Goal: Task Accomplishment & Management: Manage account settings

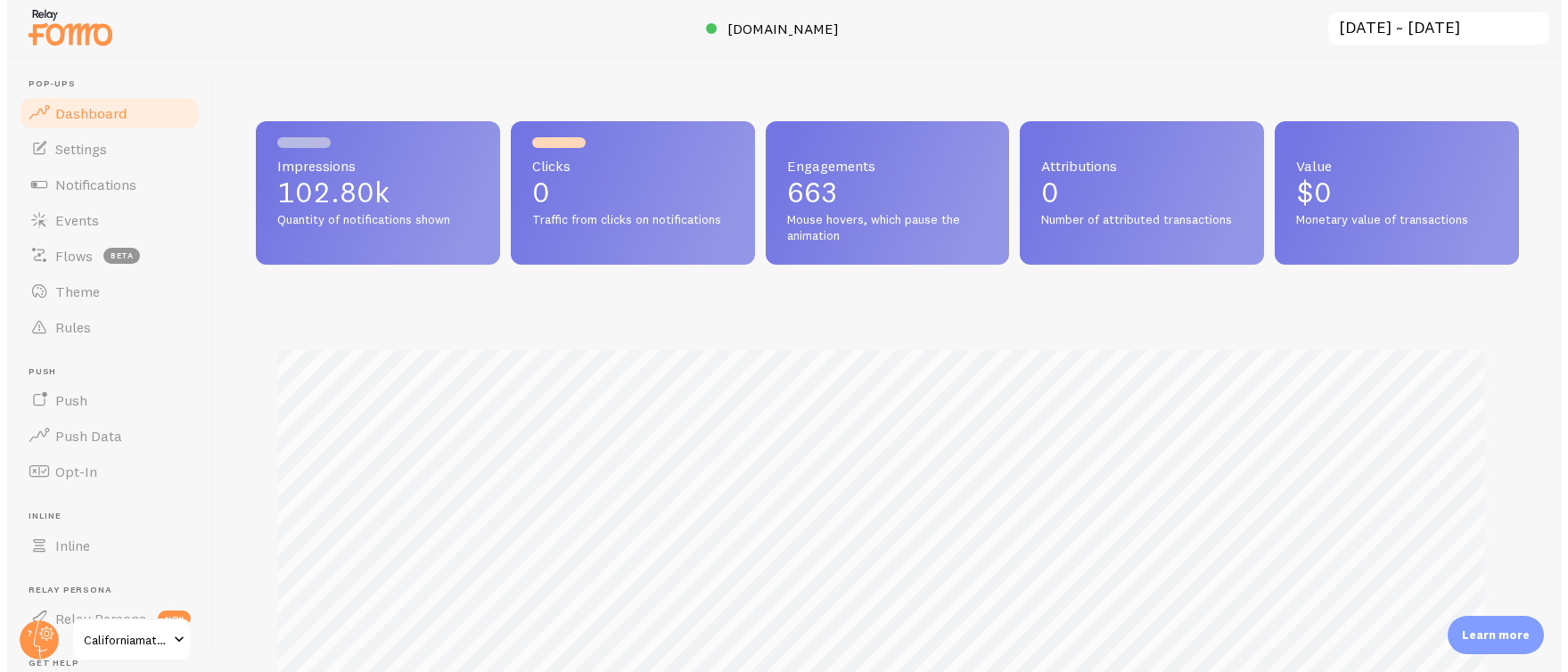
scroll to position [890632, 890380]
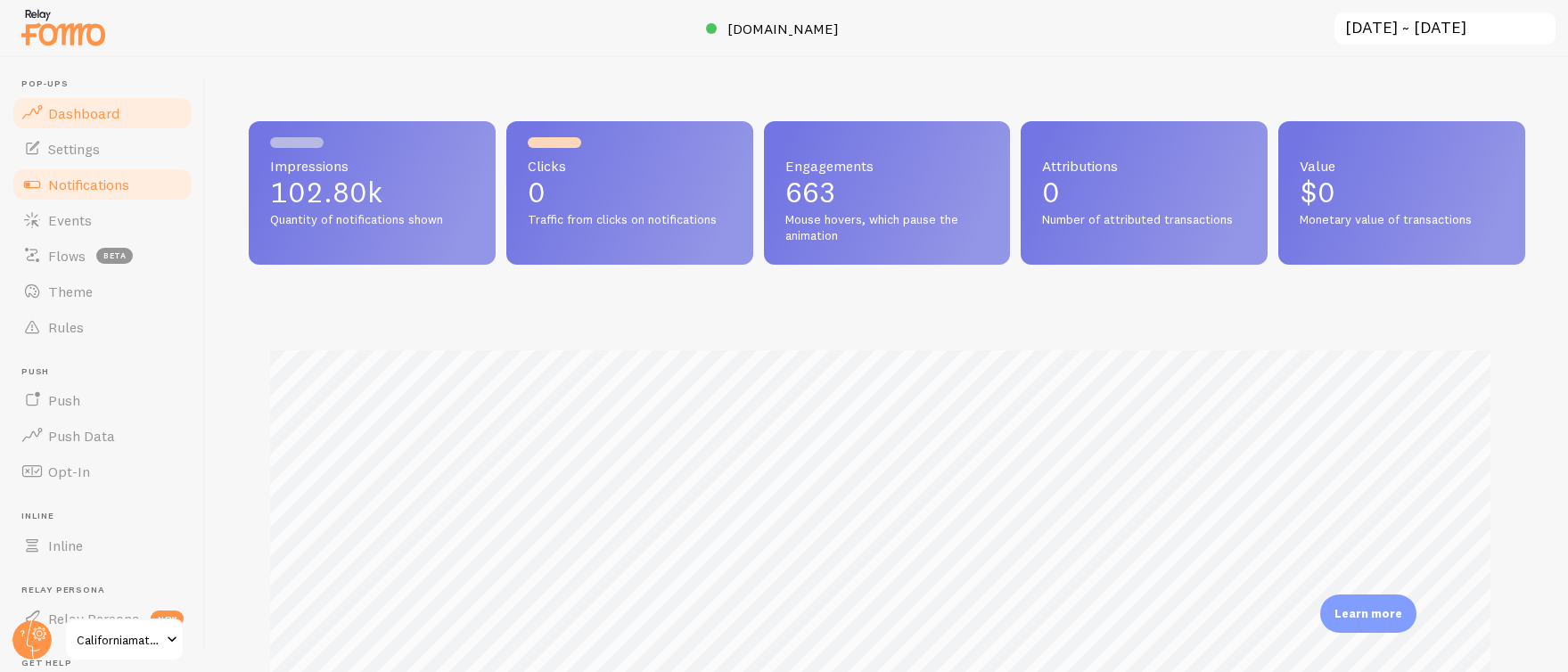
click at [115, 185] on span "Notifications" at bounding box center [88, 184] width 81 height 18
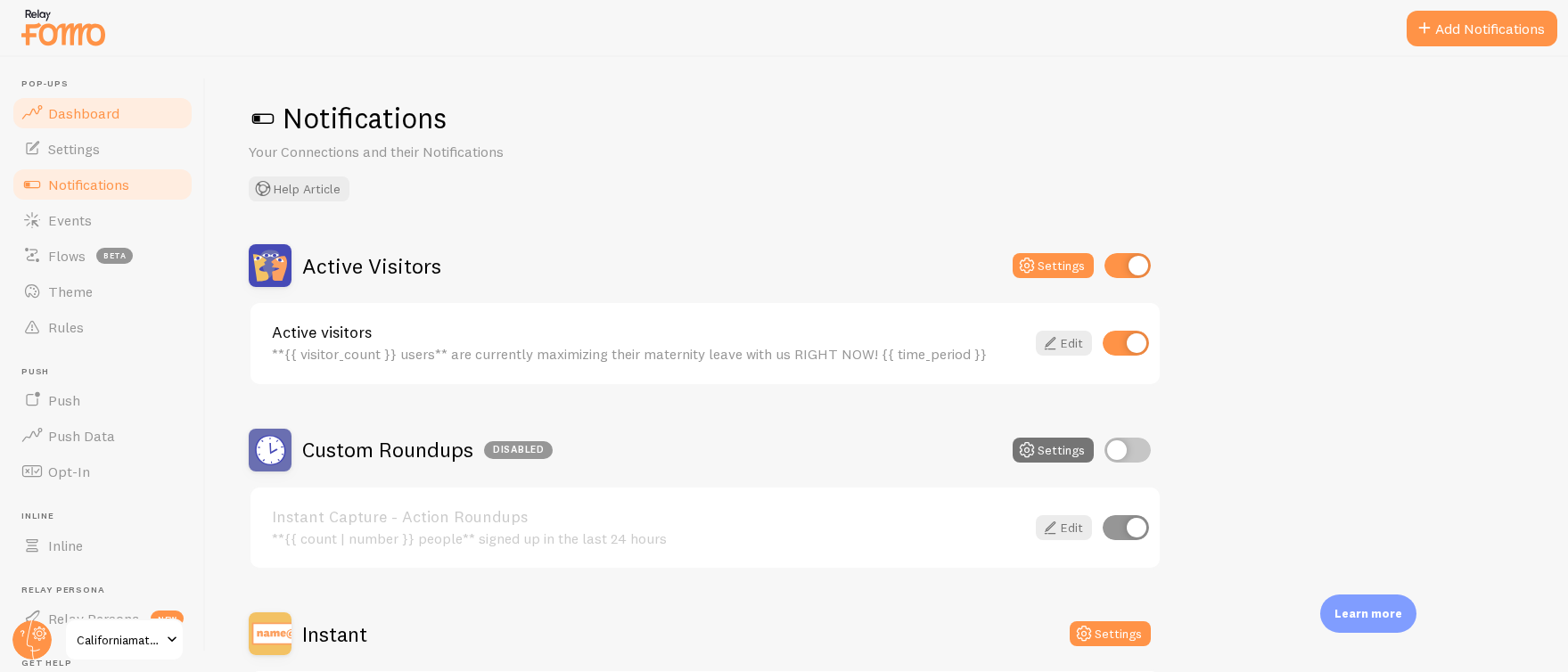
click at [88, 119] on span "Dashboard" at bounding box center [83, 112] width 72 height 18
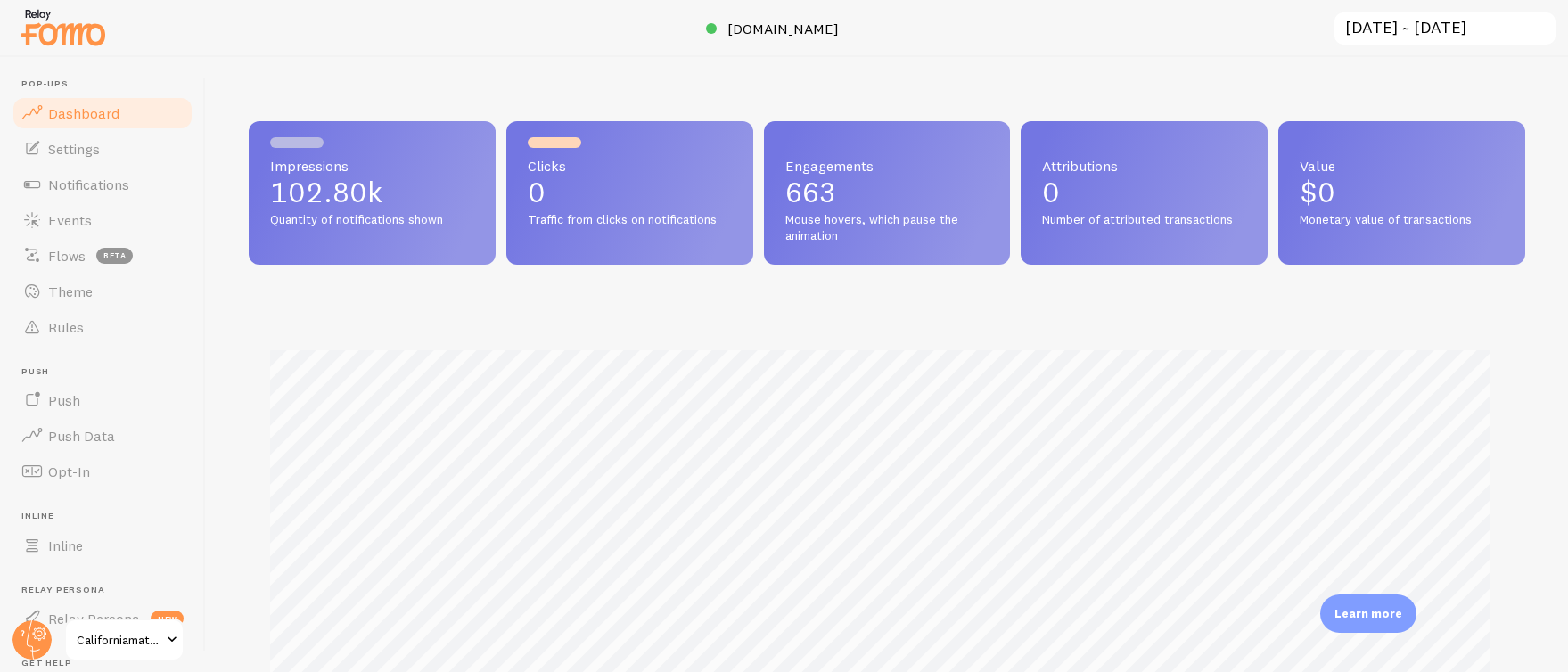
scroll to position [468, 1264]
click at [31, 635] on circle at bounding box center [31, 640] width 39 height 39
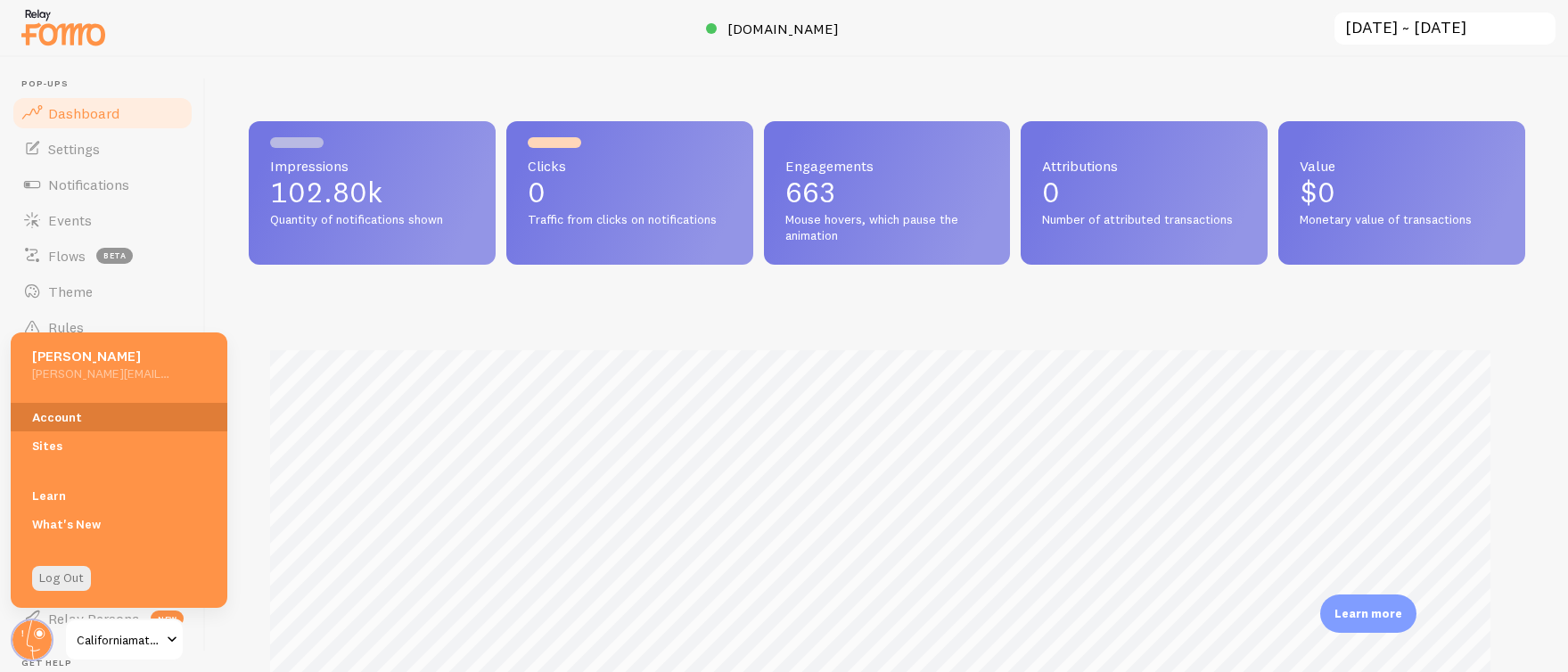
click at [103, 421] on link "Account" at bounding box center [118, 417] width 217 height 29
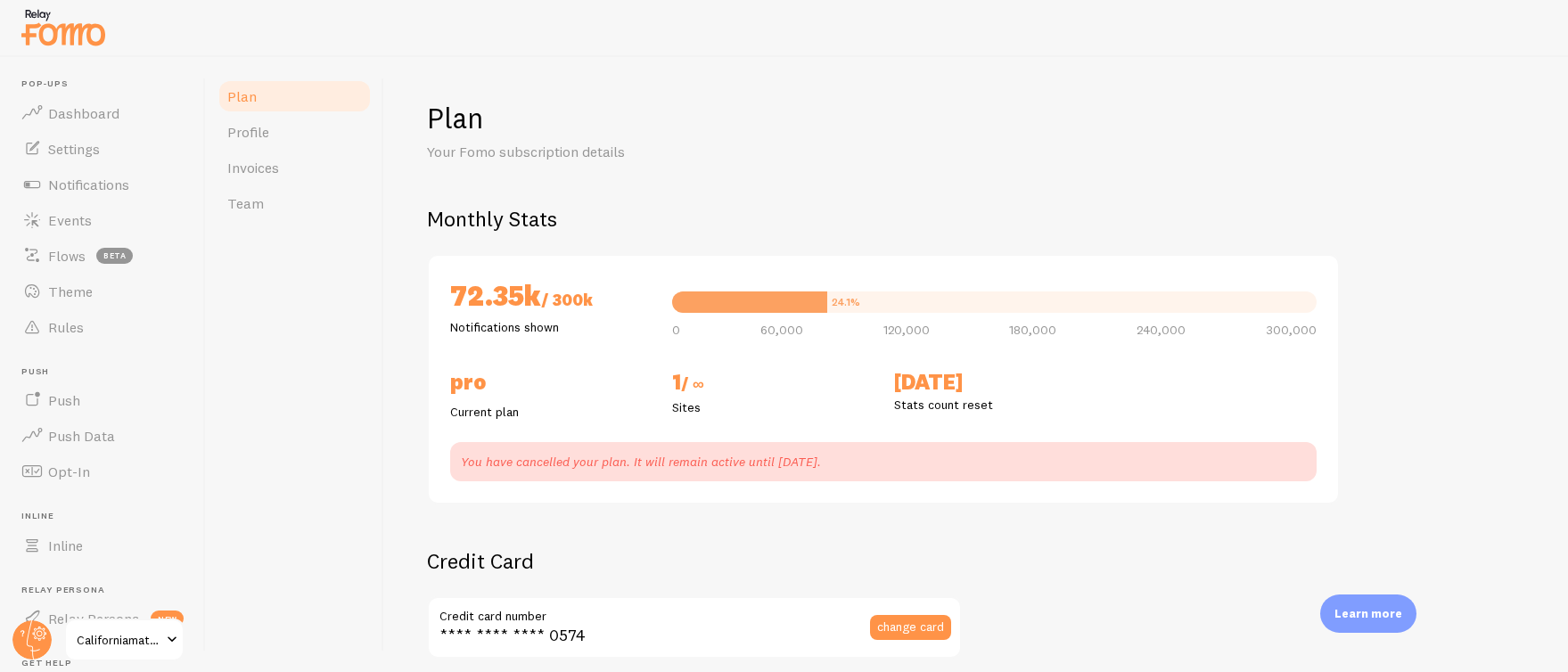
checkbox input "true"
click at [81, 108] on span "Dashboard" at bounding box center [83, 112] width 72 height 18
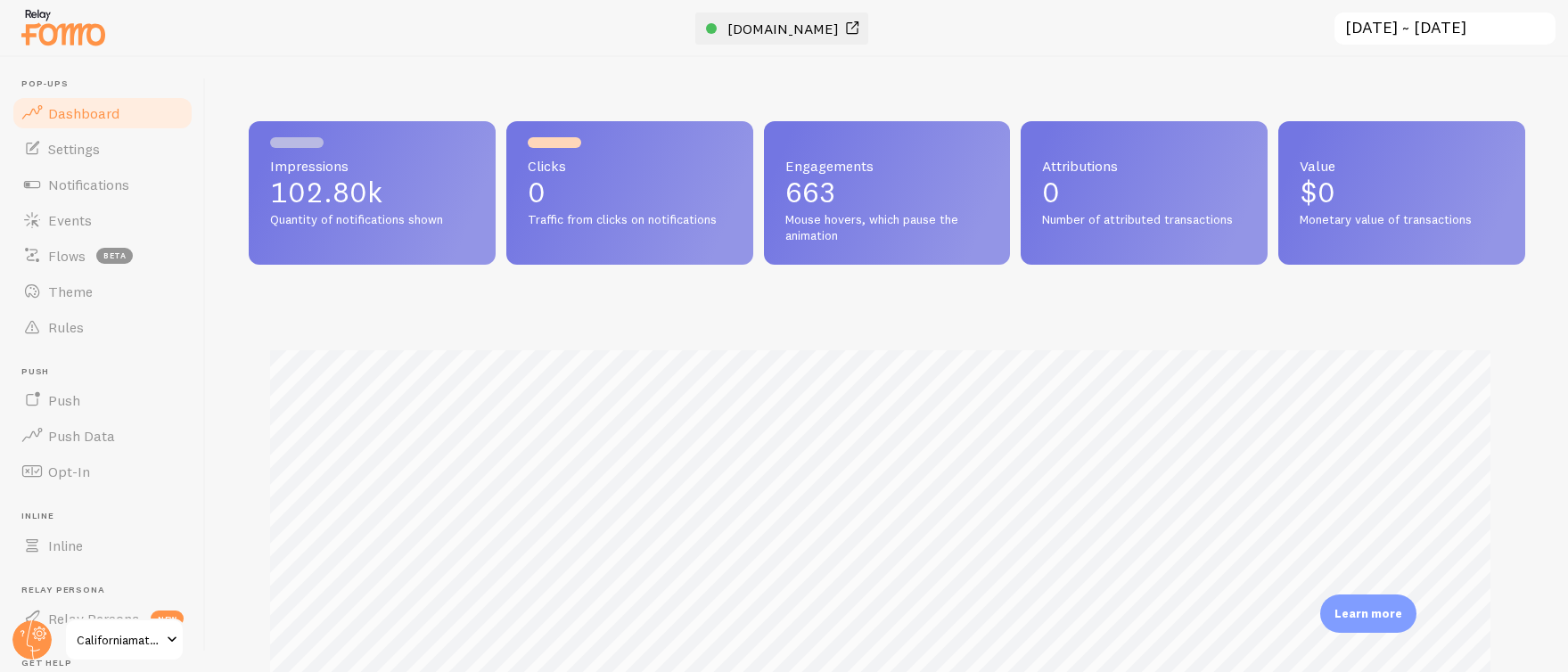
scroll to position [468, 1264]
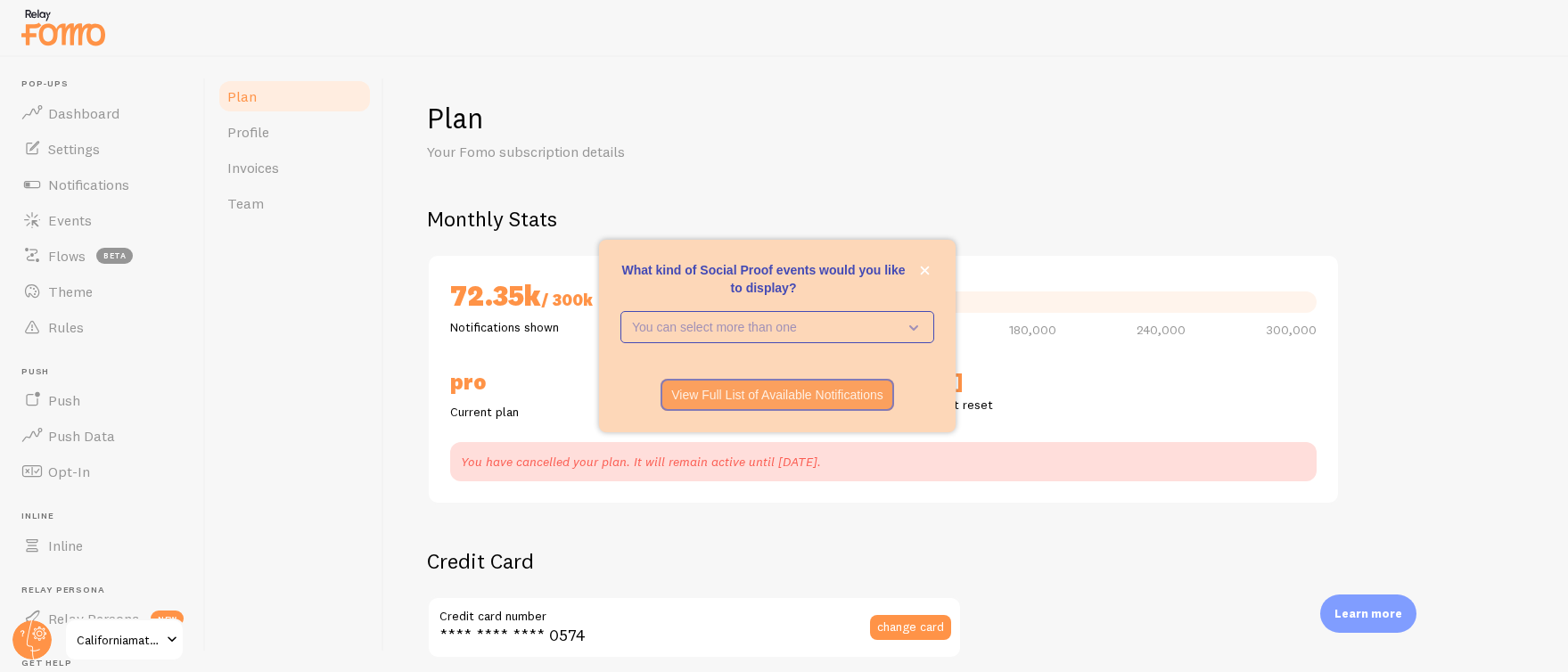
checkbox input "true"
